Goal: Transaction & Acquisition: Purchase product/service

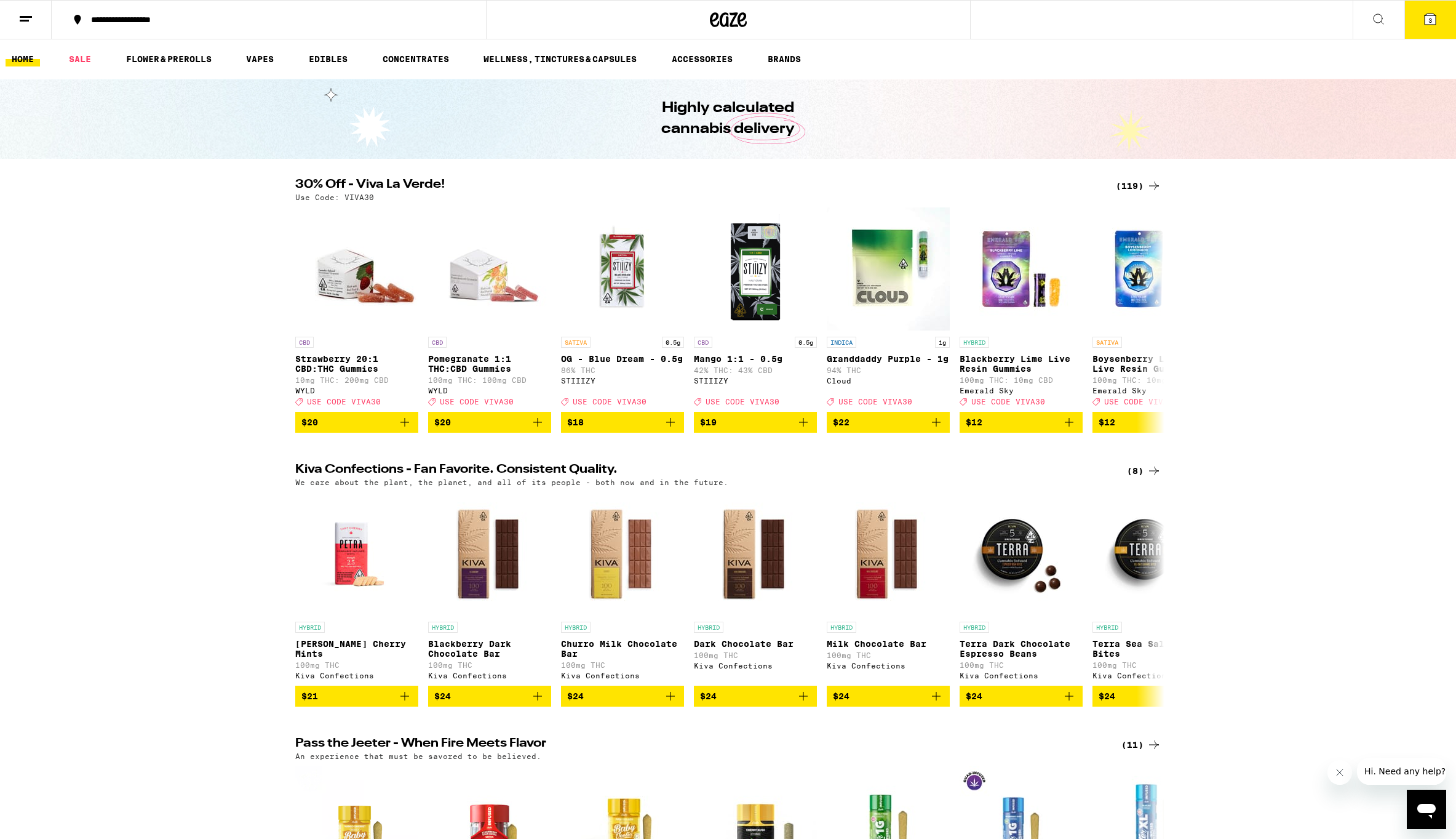
click at [1158, 187] on icon at bounding box center [1154, 186] width 15 height 15
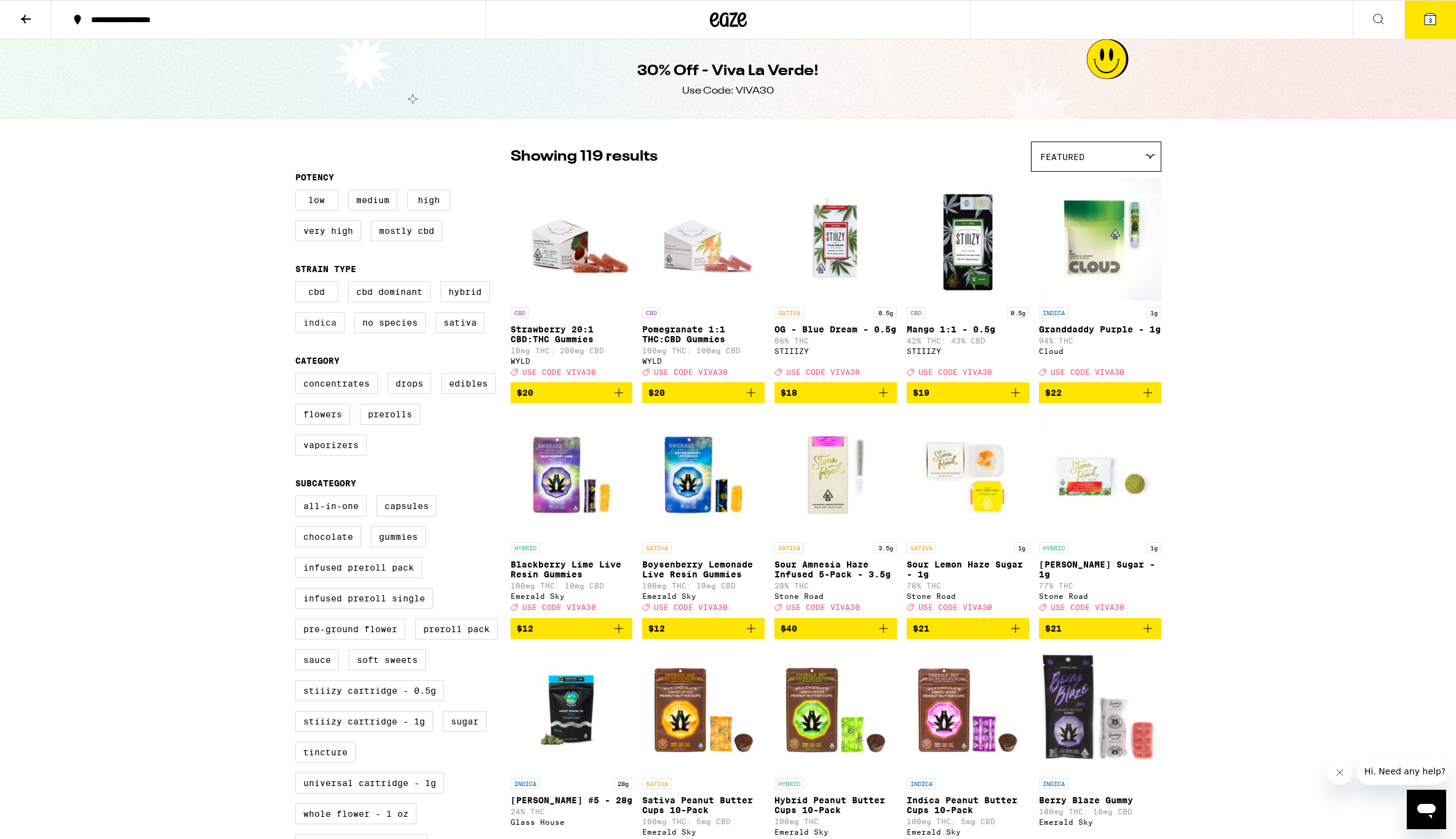
click at [334, 331] on label "Indica" at bounding box center [320, 322] width 49 height 21
click at [298, 284] on input "Indica" at bounding box center [298, 283] width 1 height 1
checkbox input "true"
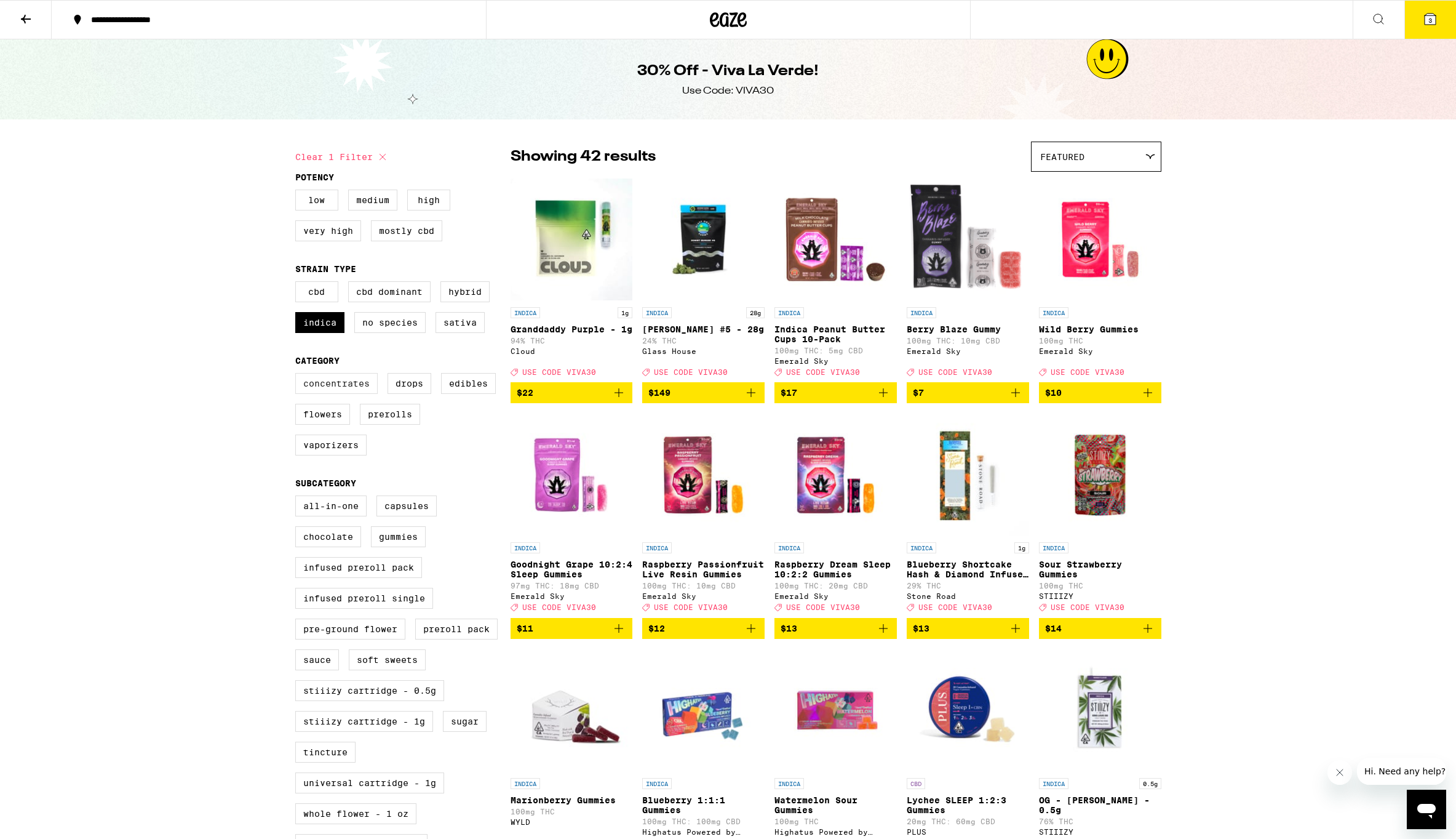
click at [354, 394] on label "Concentrates" at bounding box center [336, 383] width 82 height 21
click at [298, 375] on input "Concentrates" at bounding box center [298, 375] width 1 height 1
checkbox input "true"
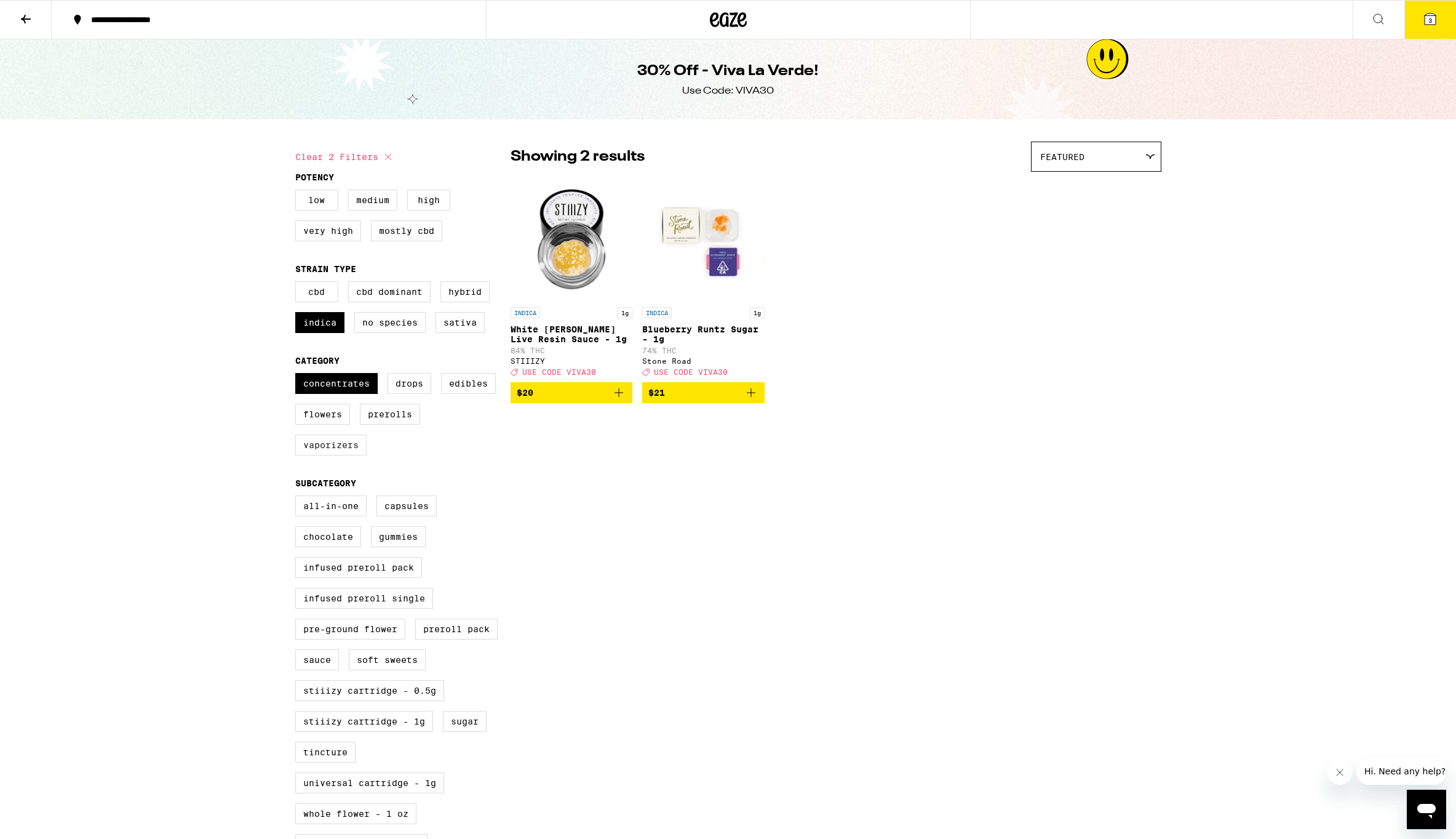
click at [354, 456] on label "Vaporizers" at bounding box center [330, 444] width 72 height 21
click at [298, 375] on input "Vaporizers" at bounding box center [298, 375] width 1 height 1
checkbox input "true"
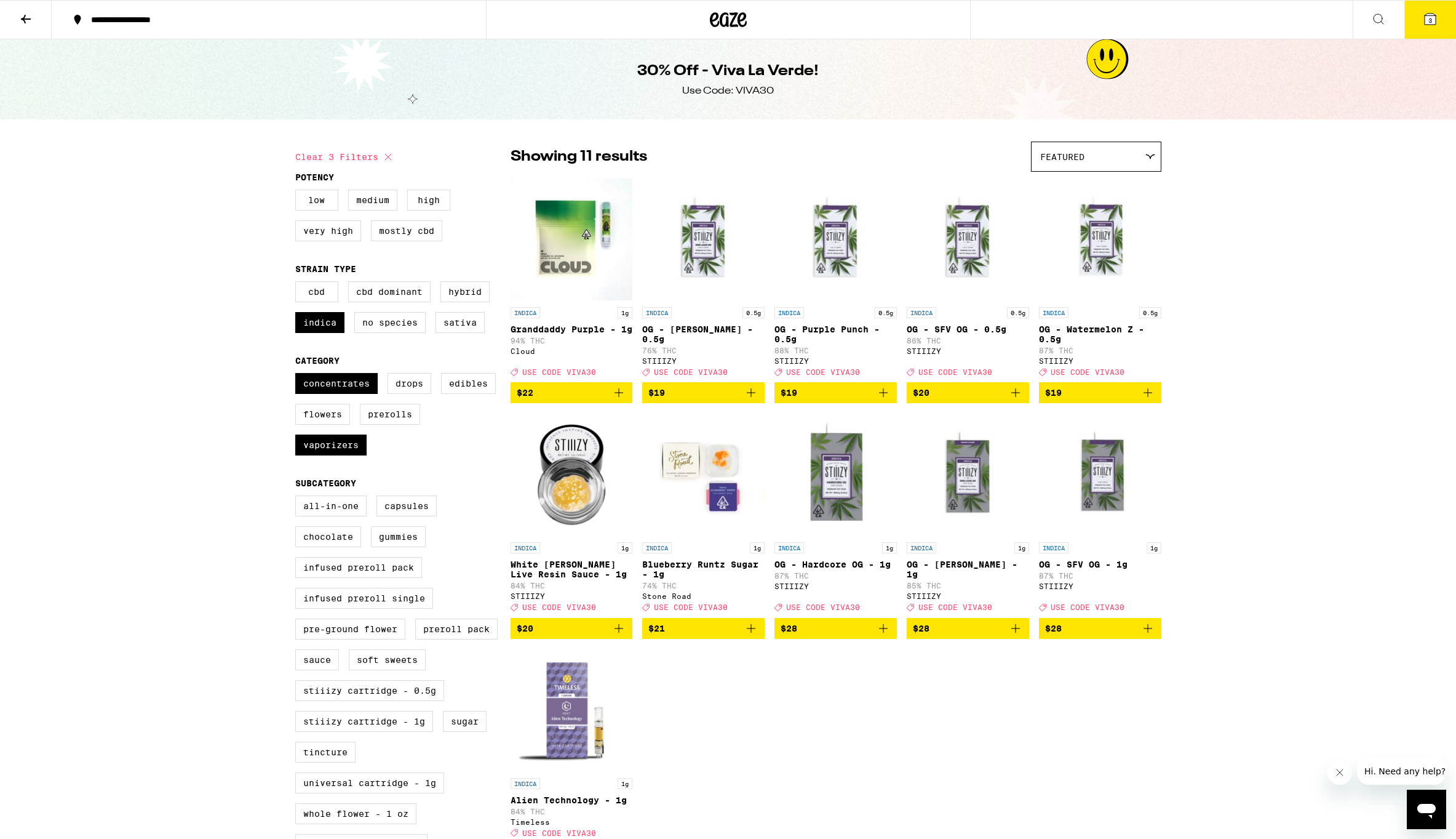
scroll to position [6, 0]
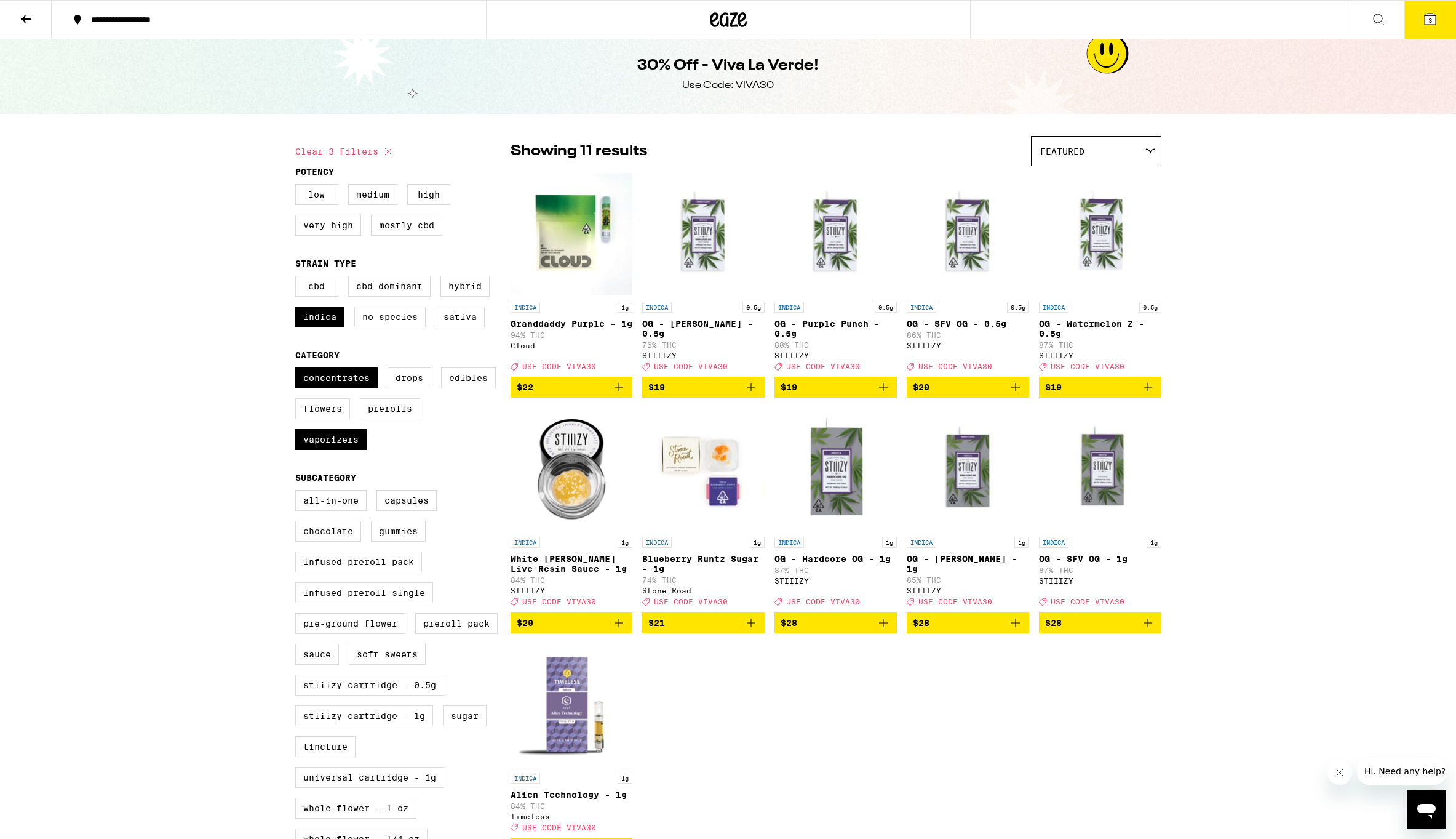
click at [622, 630] on icon "Add to bag" at bounding box center [619, 623] width 15 height 15
click at [620, 631] on icon "Increment" at bounding box center [621, 623] width 11 height 15
click at [1429, 32] on button "6" at bounding box center [1430, 20] width 52 height 38
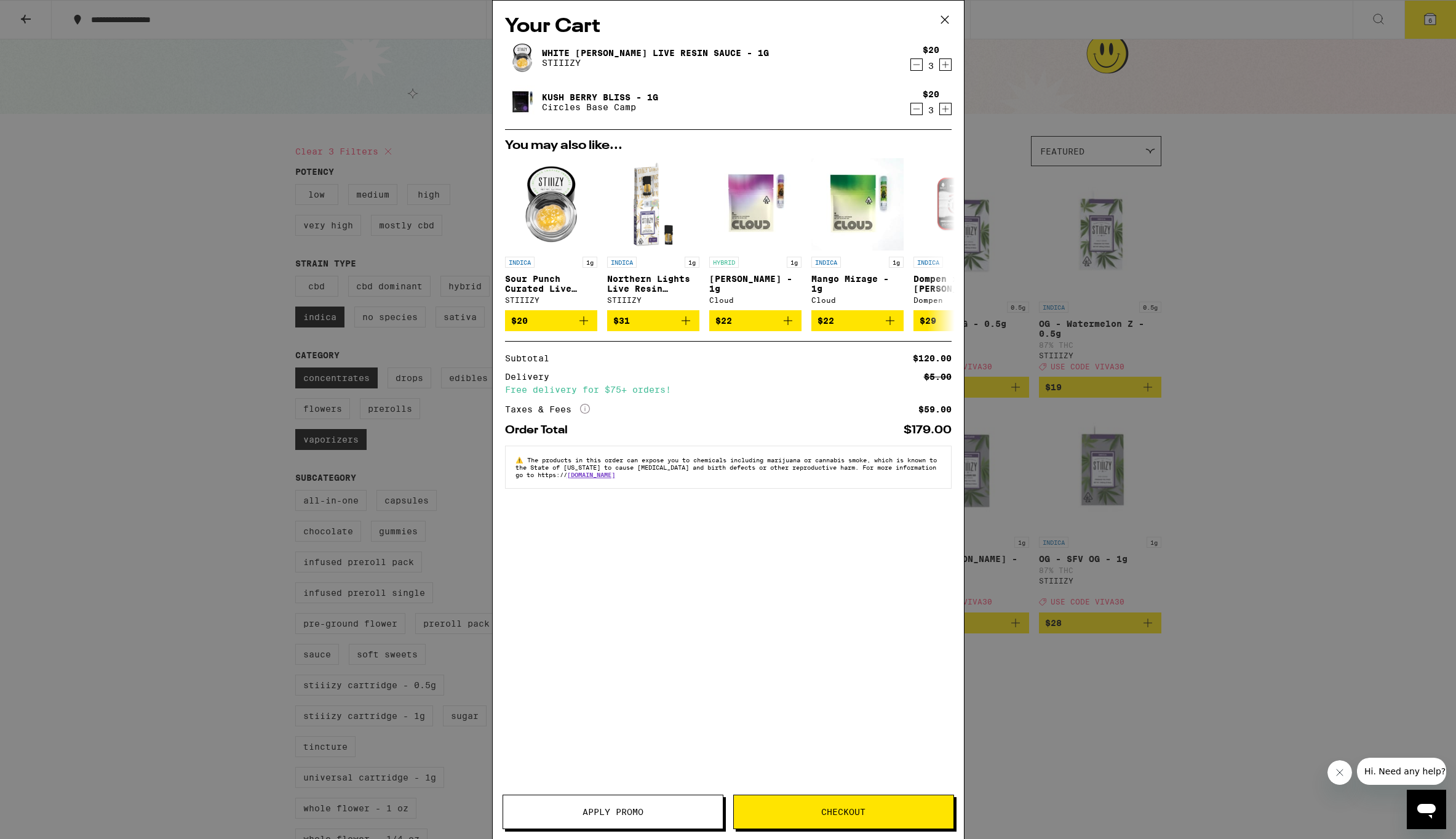
click at [918, 111] on icon "Decrement" at bounding box center [916, 109] width 11 height 15
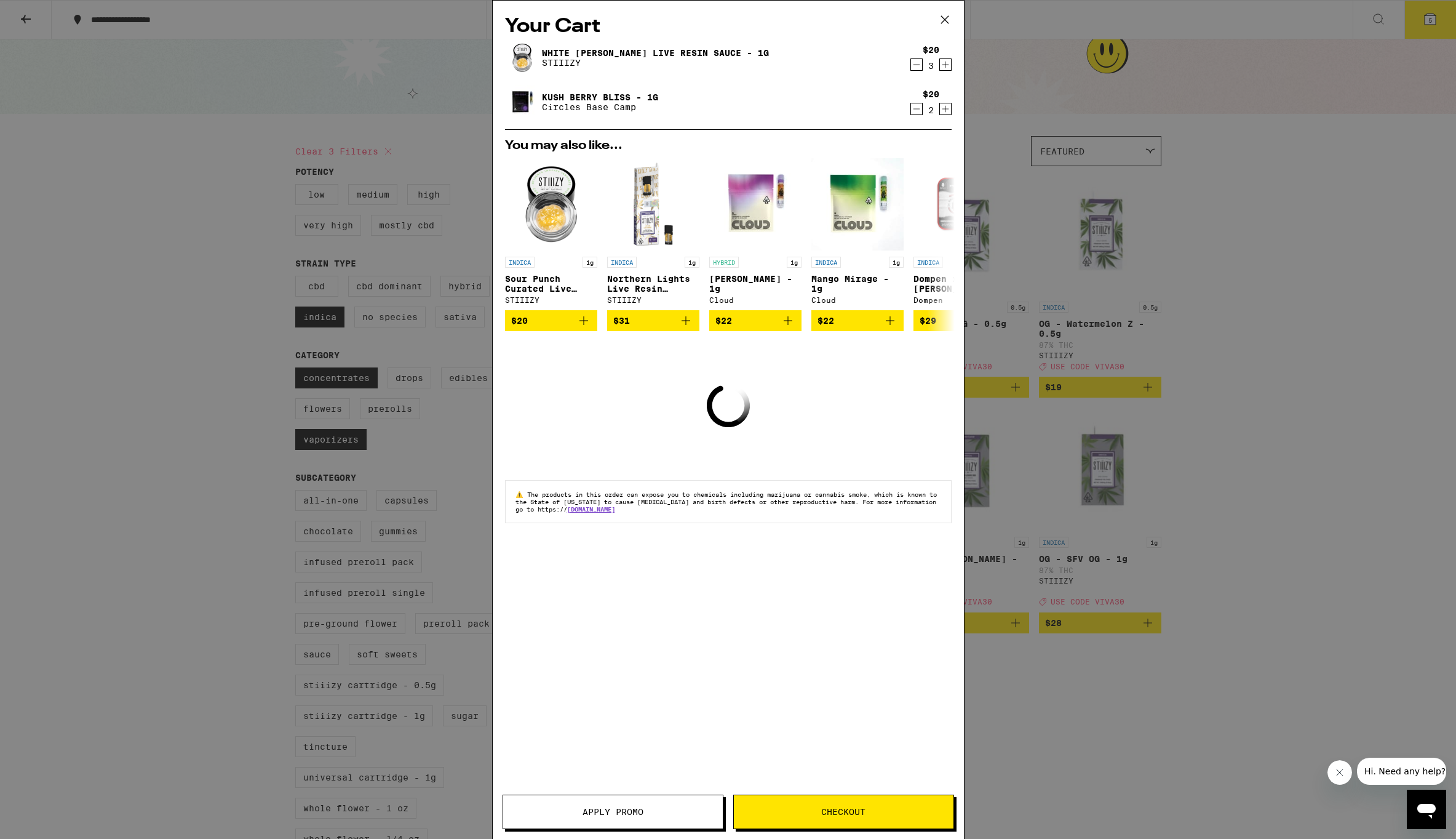
click at [918, 111] on icon "Decrement" at bounding box center [916, 109] width 11 height 15
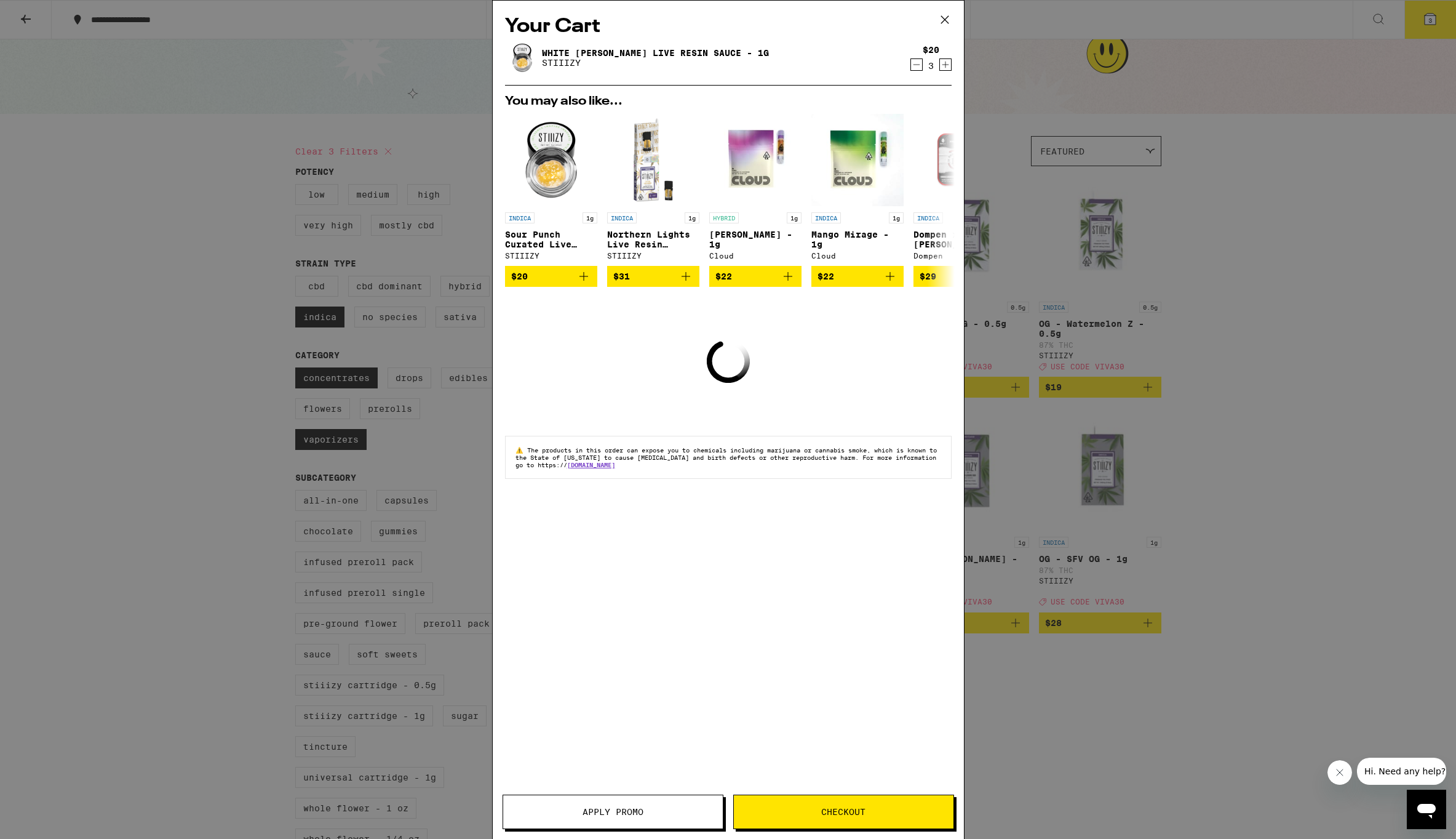
click at [918, 111] on div "You may also like... INDICA 1g Sour Punch Curated Live Resin Sauce - 1g STIIIZY…" at bounding box center [728, 191] width 466 height 192
click at [640, 804] on button "Apply Promo" at bounding box center [612, 812] width 221 height 35
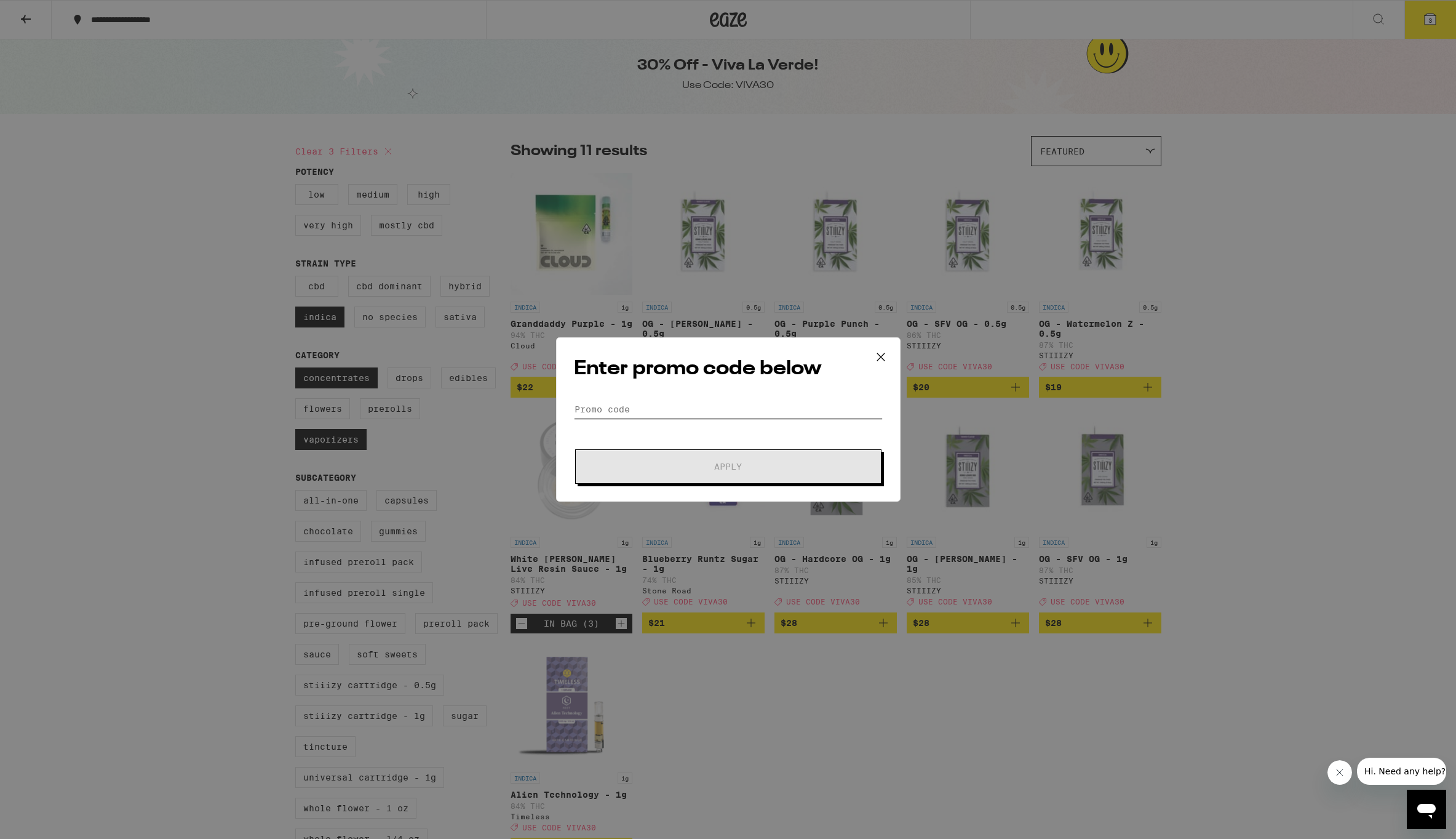
click at [663, 415] on input "Promo Code" at bounding box center [728, 409] width 309 height 18
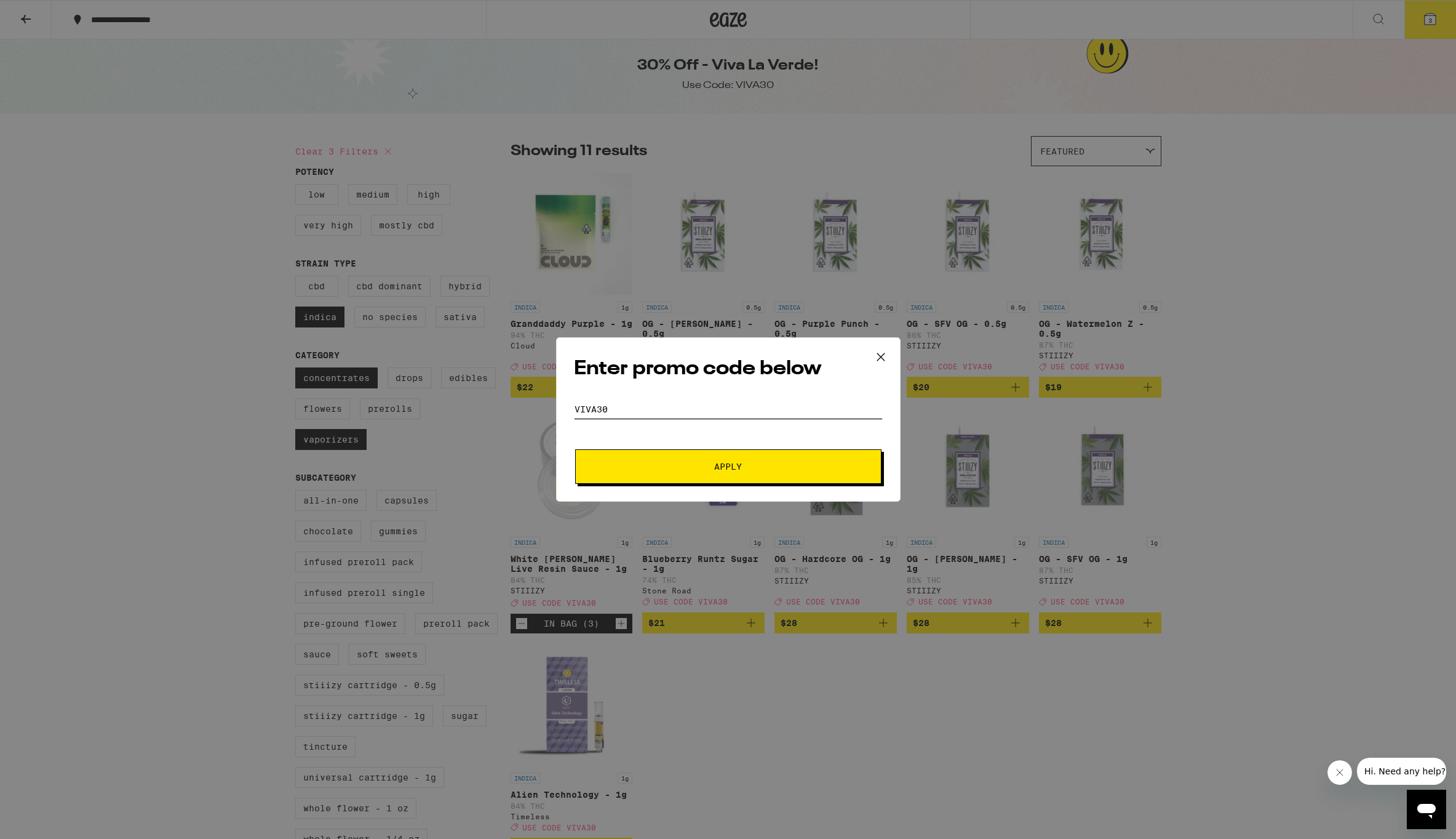
type input "VIVA30"
click at [728, 466] on button "Apply" at bounding box center [728, 466] width 307 height 35
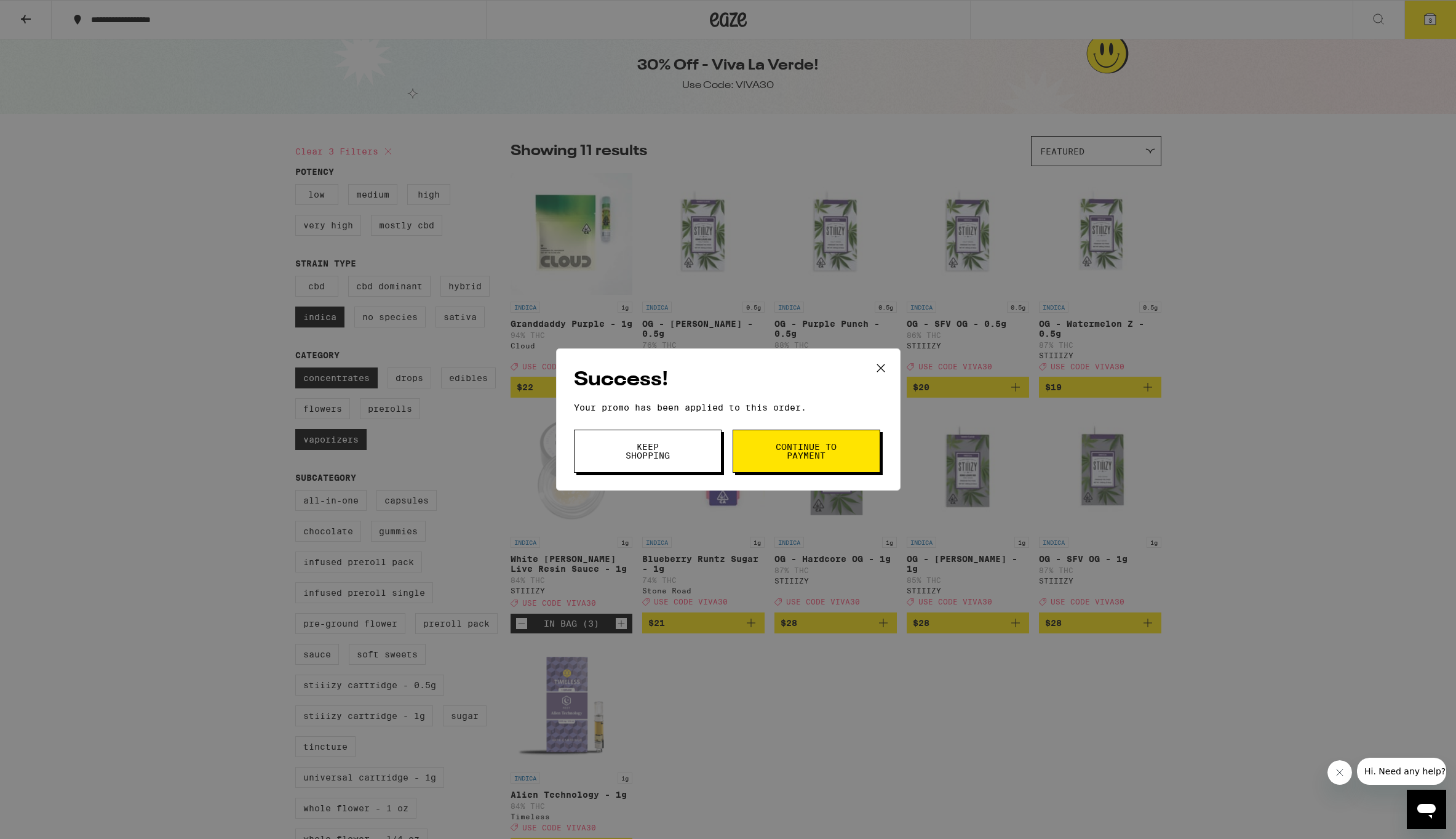
click at [774, 434] on button "Continue to payment" at bounding box center [807, 451] width 148 height 43
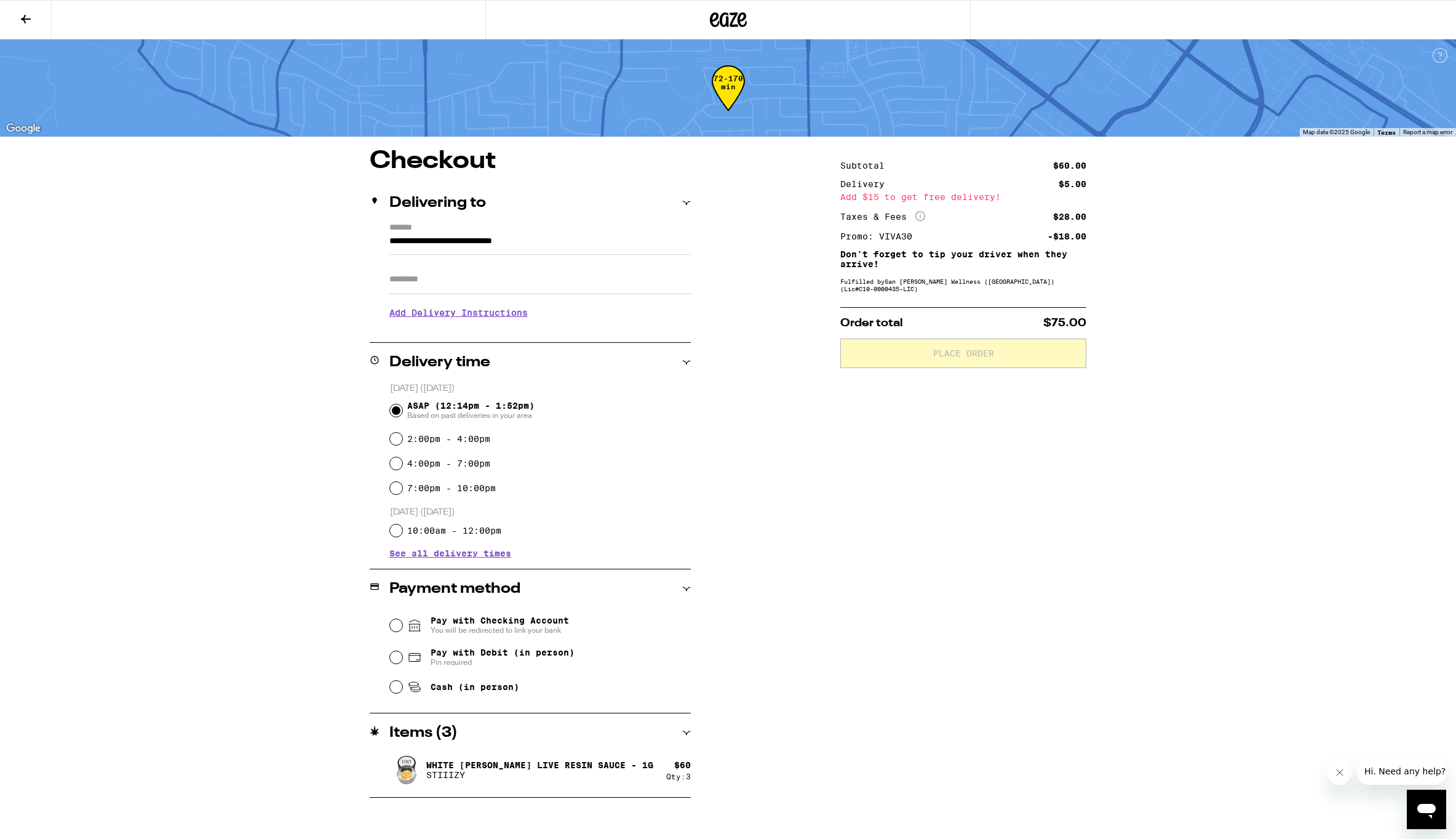
click at [475, 493] on label "7:00pm - 10:00pm" at bounding box center [451, 488] width 89 height 10
click at [402, 494] on input "7:00pm - 10:00pm" at bounding box center [395, 488] width 12 height 12
radio input "true"
